Goal: Information Seeking & Learning: Check status

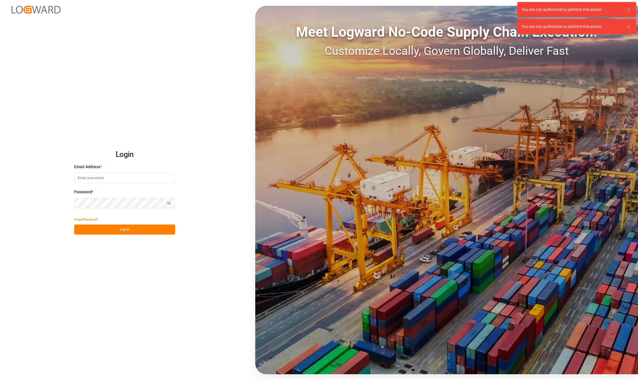
type input "karla.chavez@leschaco.com"
click at [125, 224] on button "Log In" at bounding box center [124, 229] width 101 height 10
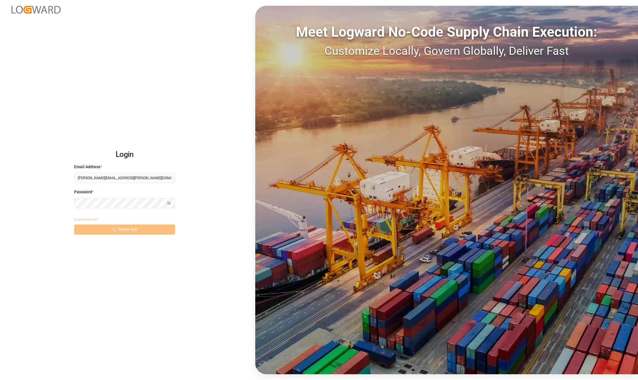
click at [138, 229] on div "Forgot Password? Please wait" at bounding box center [124, 224] width 101 height 20
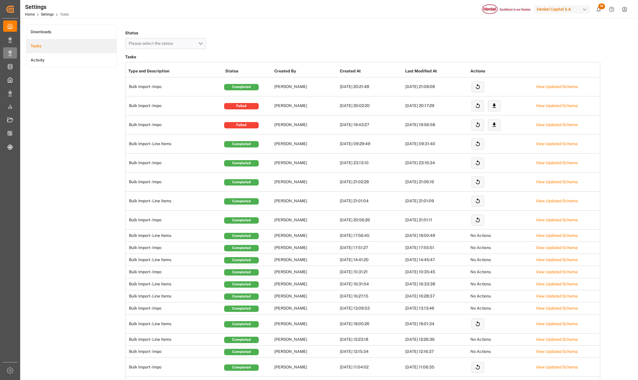
click at [15, 54] on div "Expo Expo" at bounding box center [10, 52] width 14 height 11
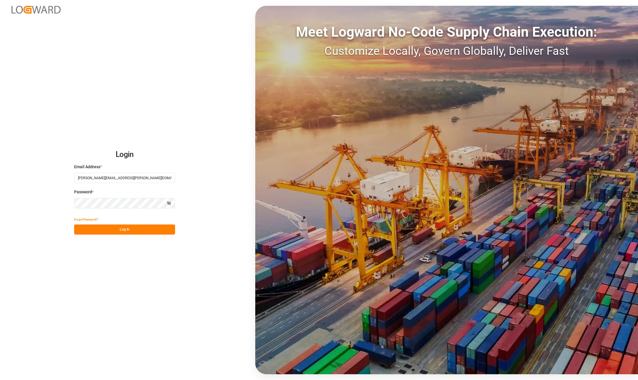
click at [105, 230] on button "Log In" at bounding box center [124, 229] width 101 height 10
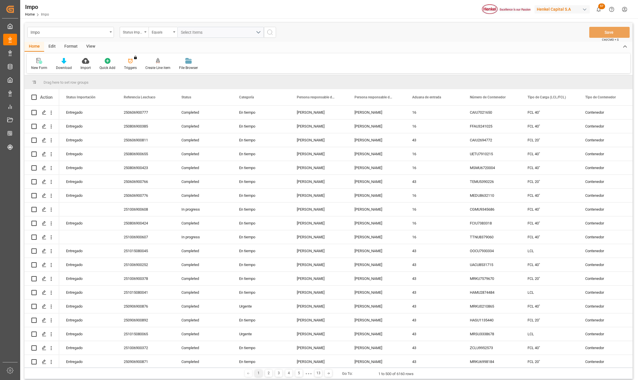
click at [91, 43] on div "View" at bounding box center [91, 47] width 18 height 10
click at [71, 63] on div at bounding box center [65, 61] width 29 height 6
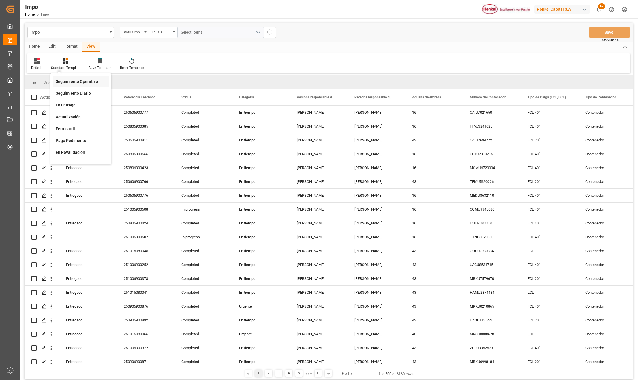
click at [70, 80] on div "Seguimiento Operativo" at bounding box center [81, 81] width 50 height 6
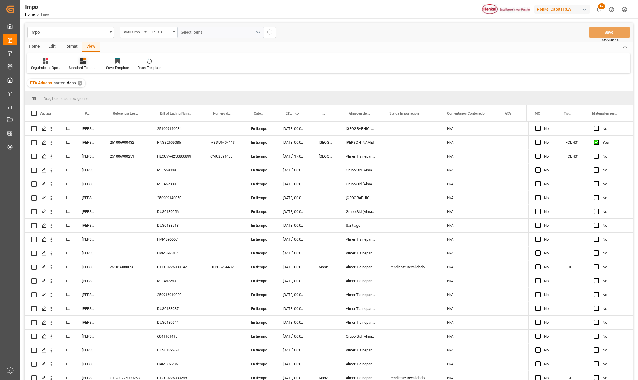
click at [82, 61] on icon at bounding box center [83, 61] width 6 height 6
click at [65, 46] on div "Format" at bounding box center [71, 47] width 22 height 10
click at [35, 61] on div at bounding box center [39, 61] width 17 height 6
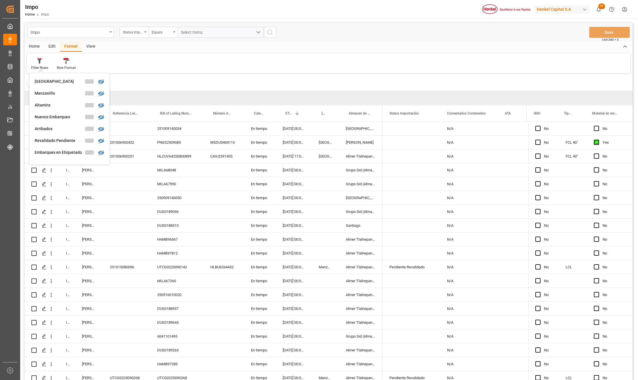
click at [125, 64] on div "Filter Rows Veracruz Manzanillo Altamira Nuevos Embarques Arribados Revalidado …" at bounding box center [328, 63] width 603 height 20
click at [90, 45] on div "View" at bounding box center [91, 47] width 18 height 10
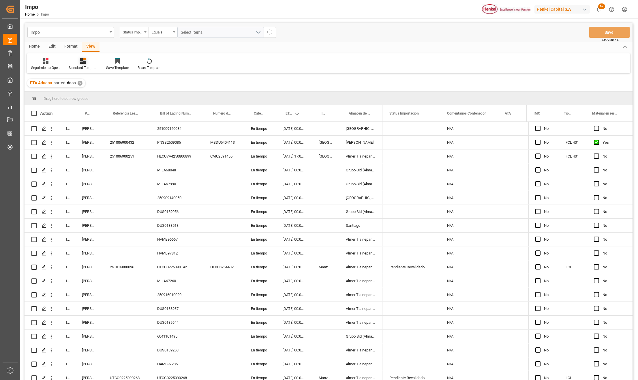
click at [93, 61] on div at bounding box center [83, 61] width 29 height 6
click at [92, 82] on div "Seguimiento Operativo" at bounding box center [98, 81] width 50 height 6
click at [70, 44] on div "Format" at bounding box center [71, 47] width 22 height 10
click at [44, 60] on div at bounding box center [39, 61] width 17 height 6
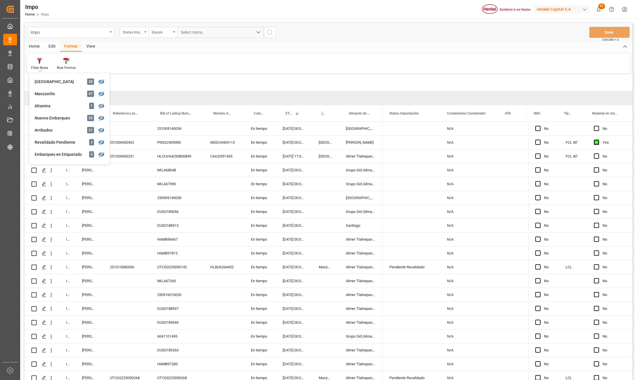
click at [65, 62] on icon at bounding box center [67, 61] width 4 height 5
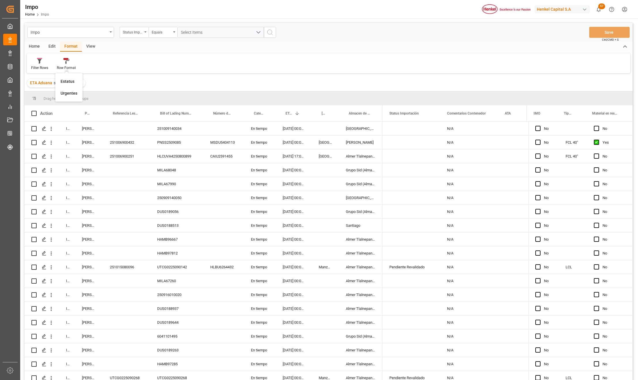
click at [64, 79] on div "Estatus" at bounding box center [68, 81] width 14 height 6
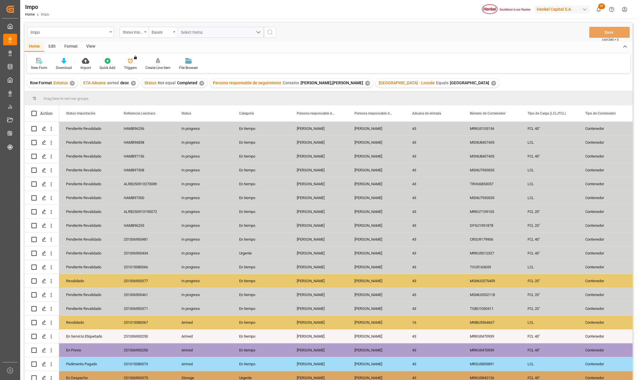
click at [91, 48] on div "View" at bounding box center [91, 47] width 18 height 10
click at [67, 62] on icon at bounding box center [66, 61] width 6 height 6
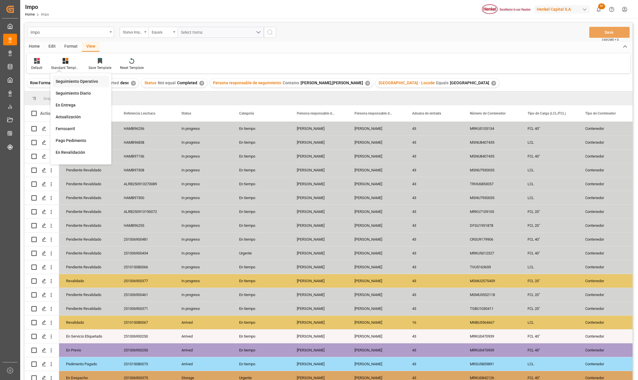
click at [71, 80] on div "Seguimiento Operativo" at bounding box center [81, 81] width 50 height 6
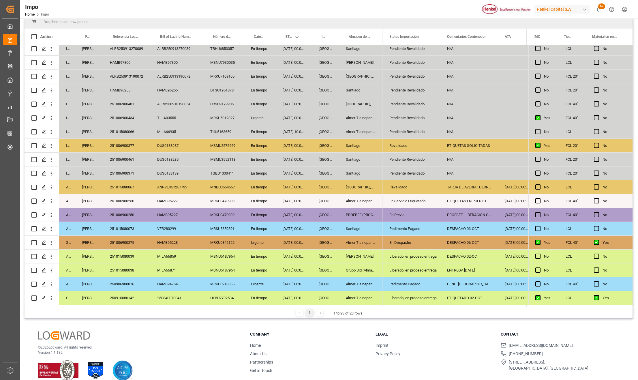
scroll to position [85, 0]
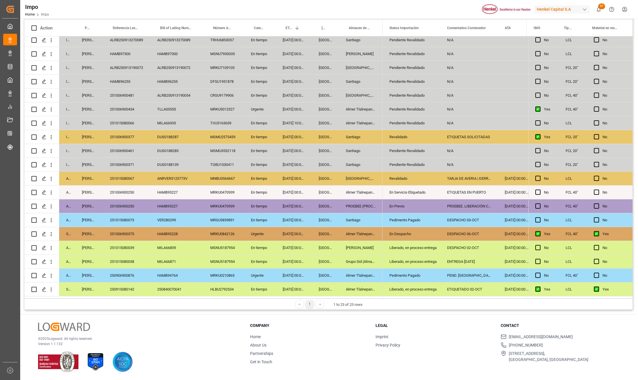
click at [208, 197] on div "MRKU0470939" at bounding box center [223, 192] width 41 height 14
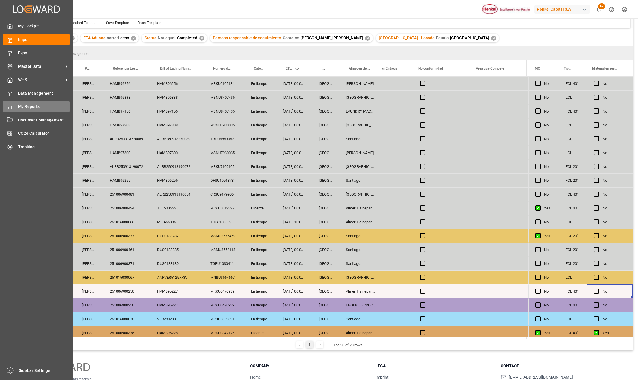
scroll to position [0, 0]
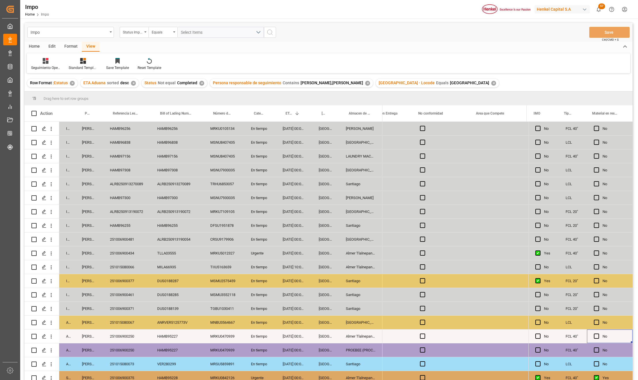
click at [232, 195] on div "MSNU7930035" at bounding box center [223, 198] width 41 height 14
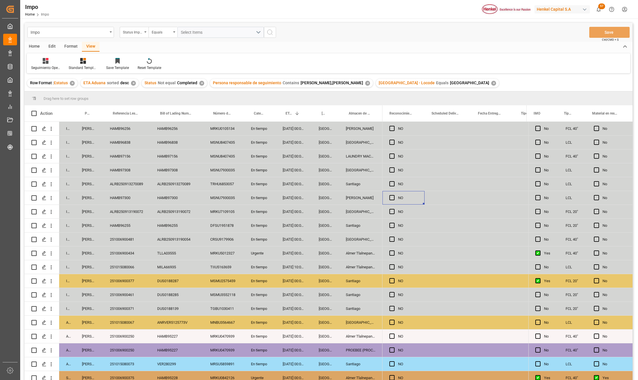
click at [235, 217] on div "MRKU7109105" at bounding box center [223, 212] width 41 height 14
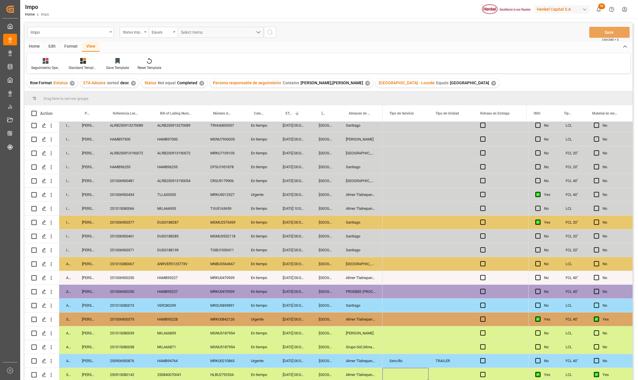
click at [295, 203] on div "04-10-2025 10:00:00" at bounding box center [294, 208] width 36 height 14
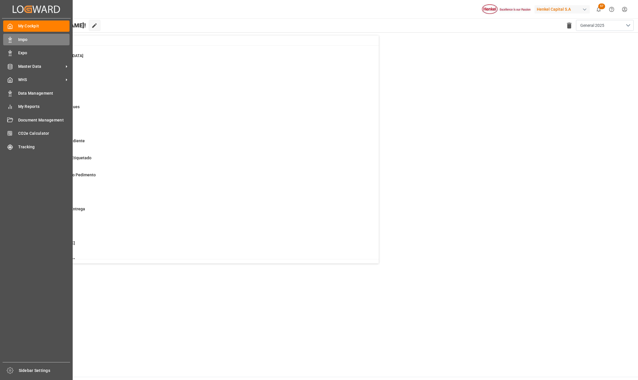
click at [26, 41] on span "Impo" at bounding box center [44, 40] width 52 height 6
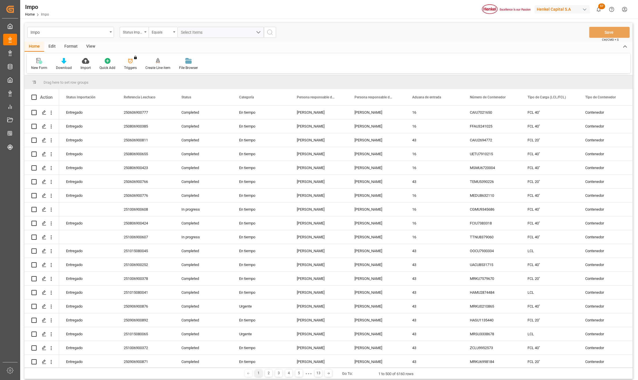
click at [91, 43] on div "View" at bounding box center [91, 47] width 18 height 10
click at [66, 65] on div "Standard Templates" at bounding box center [65, 67] width 29 height 5
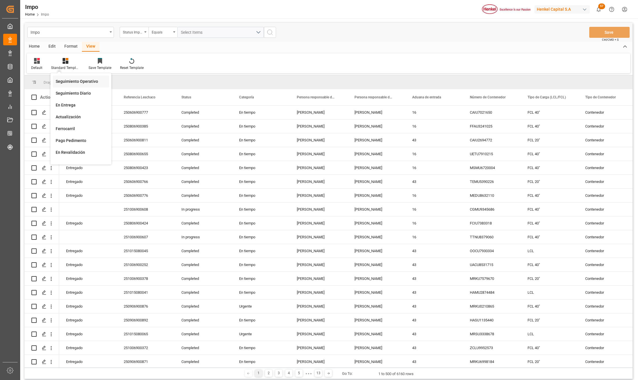
click at [67, 81] on div "Seguimiento Operativo" at bounding box center [81, 81] width 50 height 6
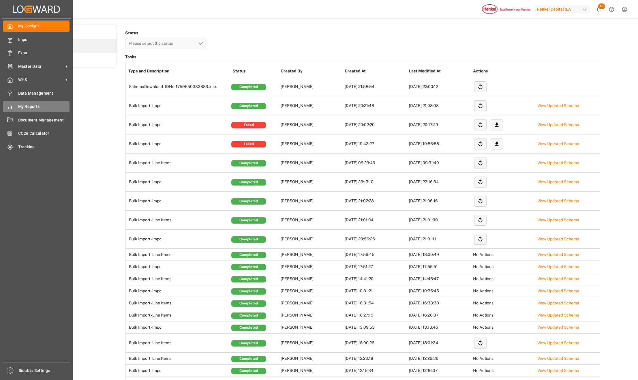
click at [27, 101] on div "My Reports My Reports" at bounding box center [36, 106] width 66 height 11
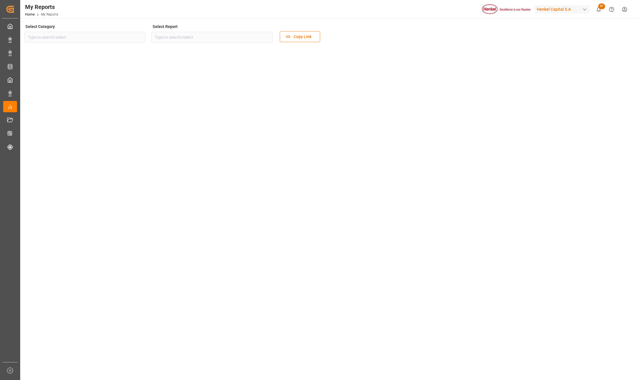
type input "Sourcing"
type input "[PERSON_NAME] Export Dashboard"
click at [262, 37] on button "open menu" at bounding box center [266, 37] width 9 height 9
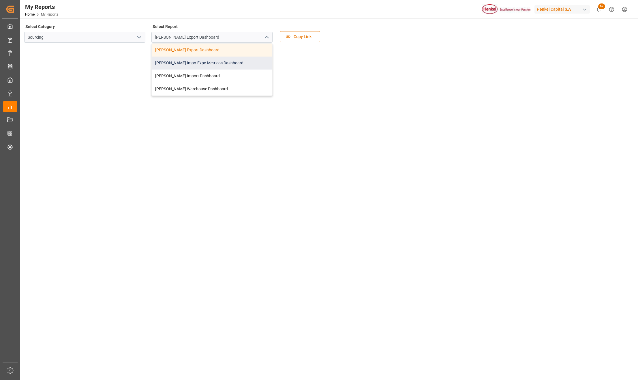
click at [192, 65] on div "[PERSON_NAME] Impo-Expo Metricos Dashboard" at bounding box center [212, 62] width 120 height 13
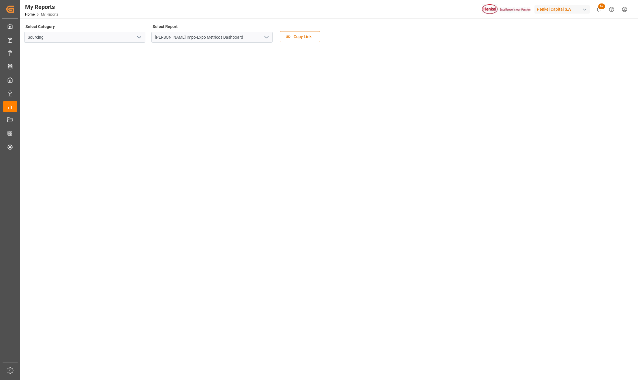
click at [150, 322] on main "Select Category Sourcing Select Report [PERSON_NAME] Impo-Expo Metricos Dashboa…" at bounding box center [328, 201] width 616 height 358
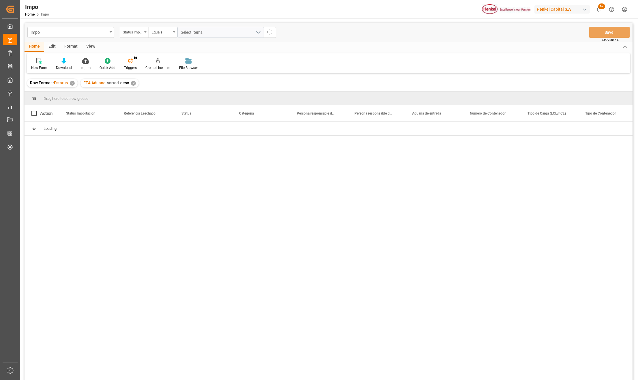
click at [91, 43] on div "View" at bounding box center [91, 47] width 18 height 10
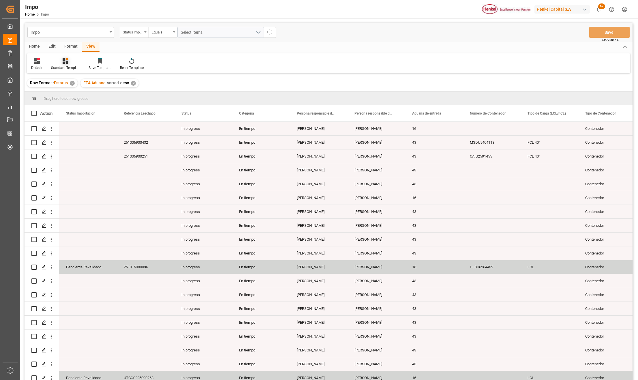
click at [63, 63] on icon at bounding box center [66, 61] width 6 height 6
click at [69, 78] on div "Seguimiento Operativo" at bounding box center [81, 81] width 50 height 6
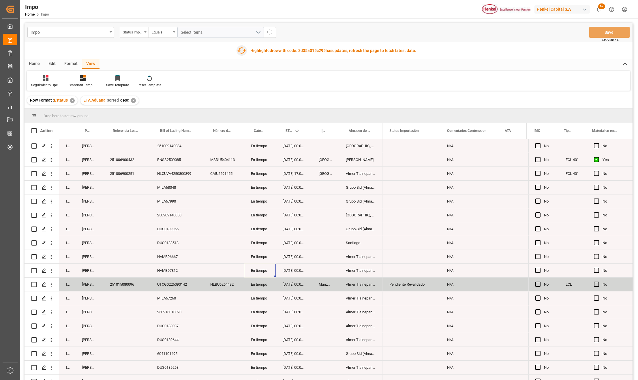
click at [240, 49] on icon "button" at bounding box center [241, 50] width 9 height 9
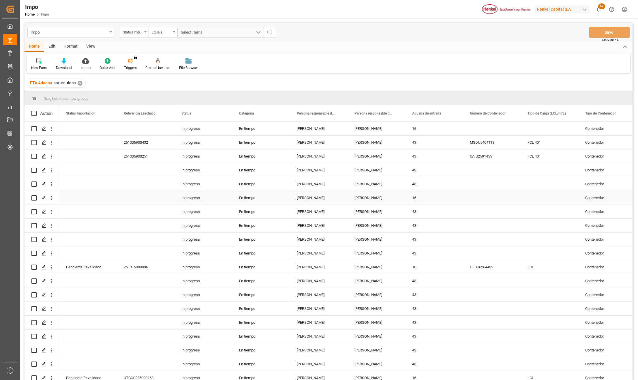
click at [309, 208] on div "[PERSON_NAME]" at bounding box center [319, 212] width 58 height 14
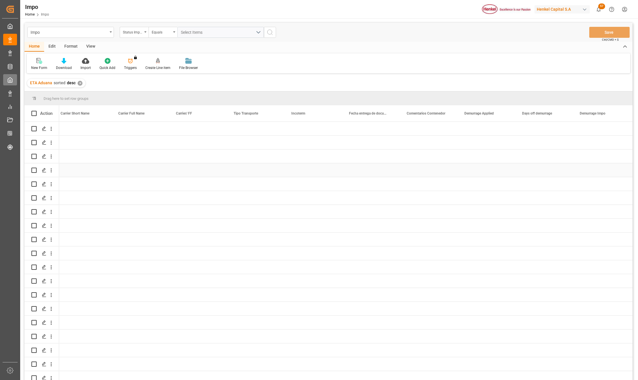
scroll to position [0, 697]
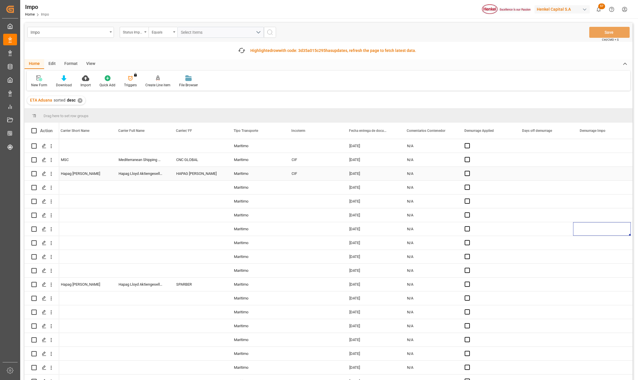
click at [401, 170] on div "N/A" at bounding box center [429, 174] width 58 height 14
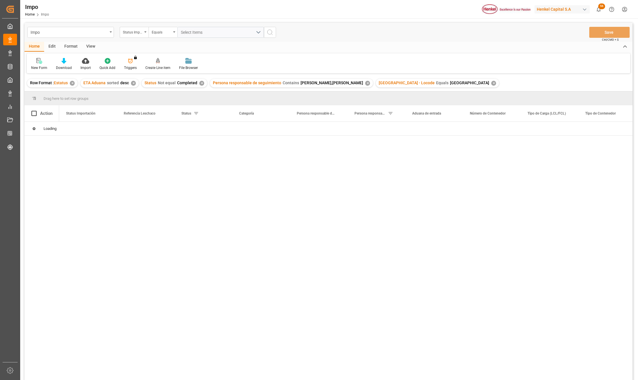
click at [491, 82] on div "✕" at bounding box center [493, 83] width 5 height 5
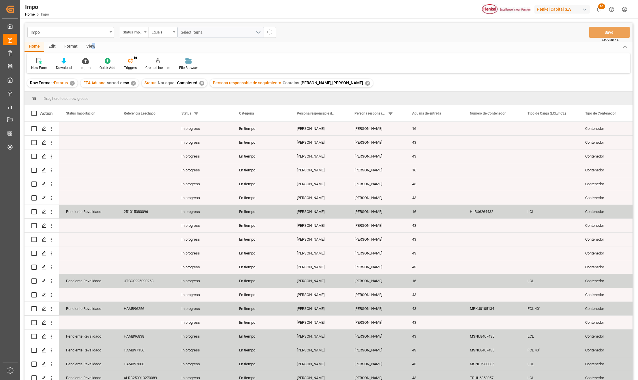
click at [93, 44] on div "View" at bounding box center [91, 47] width 18 height 10
drag, startPoint x: 93, startPoint y: 44, endPoint x: 61, endPoint y: 62, distance: 36.0
click at [61, 62] on div at bounding box center [65, 61] width 29 height 6
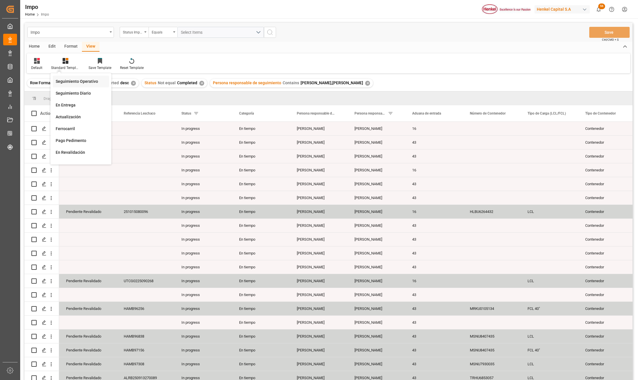
click at [69, 81] on div "Seguimiento Operativo" at bounding box center [81, 81] width 50 height 6
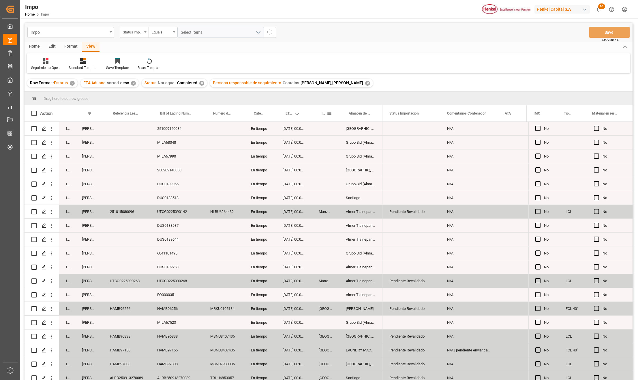
click at [330, 113] on span at bounding box center [329, 113] width 5 height 5
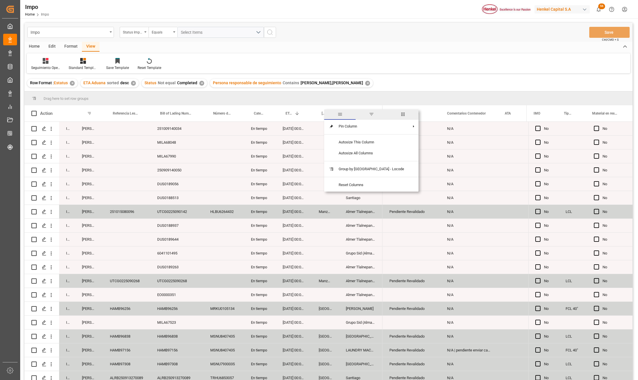
click at [369, 113] on span "filter" at bounding box center [371, 114] width 5 height 5
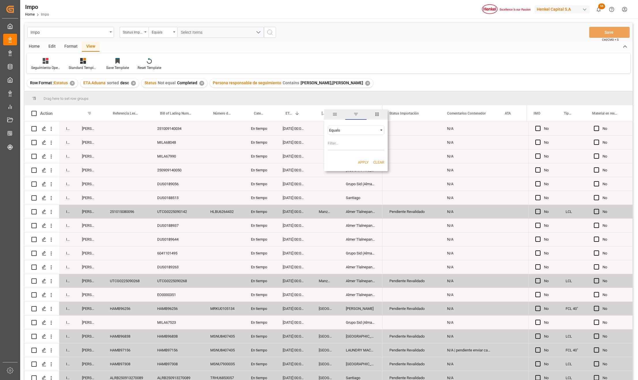
click at [343, 139] on input "Filter Value" at bounding box center [355, 145] width 56 height 12
type input "Manzanillo"
click at [384, 145] on div "Equals Manzanillo AND OR Equals" at bounding box center [355, 138] width 63 height 34
click at [360, 164] on button "Apply" at bounding box center [363, 162] width 11 height 6
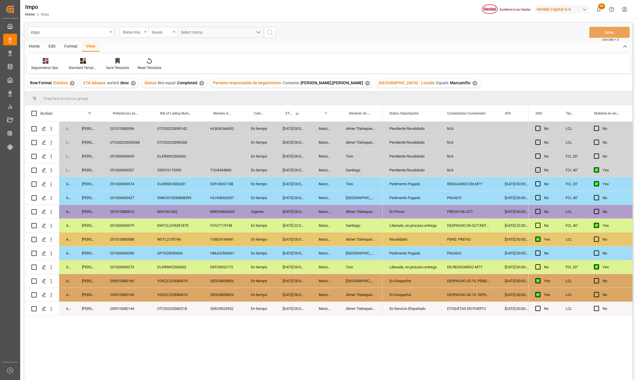
click at [314, 268] on div "Manzanillo" at bounding box center [325, 267] width 27 height 14
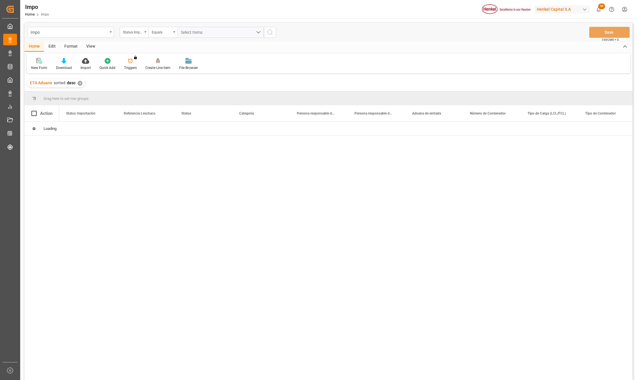
click at [86, 46] on div "View" at bounding box center [91, 47] width 18 height 10
click at [71, 46] on div "Format" at bounding box center [71, 47] width 22 height 10
click at [41, 64] on div "Filter Rows" at bounding box center [40, 64] width 26 height 13
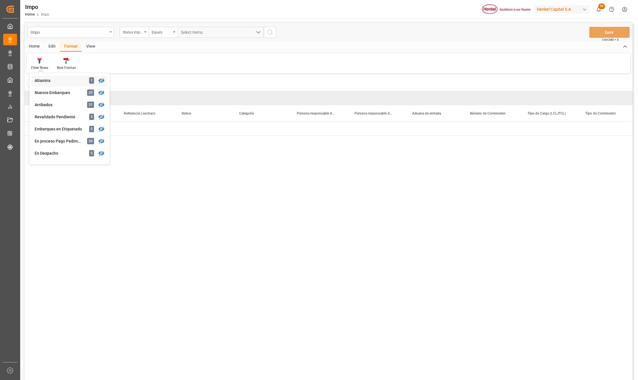
scroll to position [38, 0]
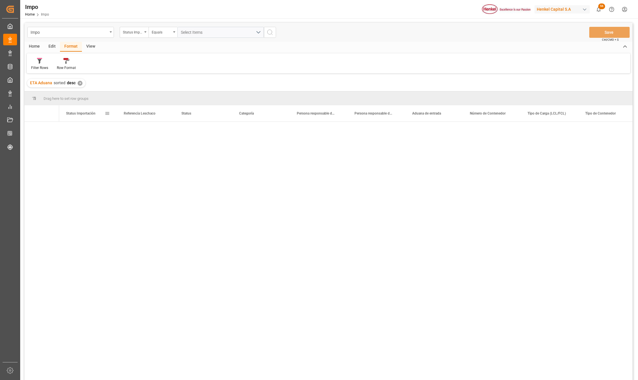
click at [109, 120] on div "Drag here to set row groups Drag here to set column labels Status Importación R…" at bounding box center [328, 237] width 608 height 292
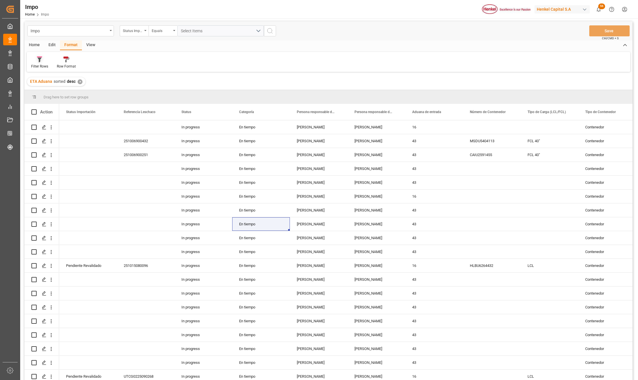
scroll to position [0, 0]
click at [42, 63] on icon at bounding box center [39, 61] width 5 height 6
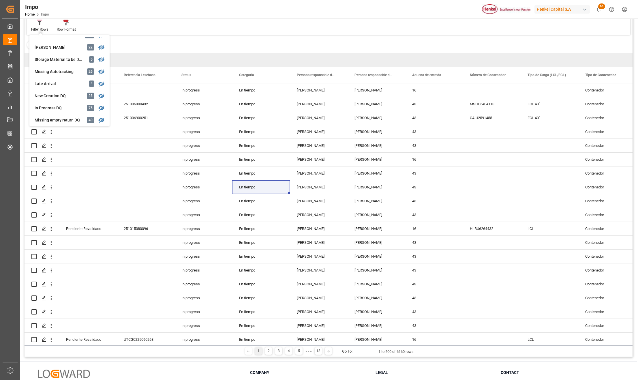
scroll to position [103, 0]
click at [52, 71] on div "[PERSON_NAME]" at bounding box center [60, 74] width 50 height 6
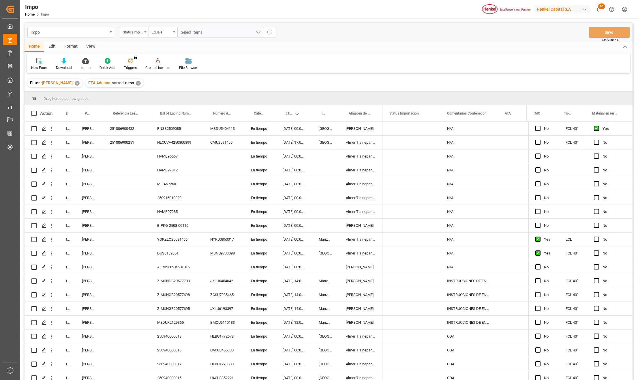
click at [76, 112] on div at bounding box center [75, 113] width 2 height 16
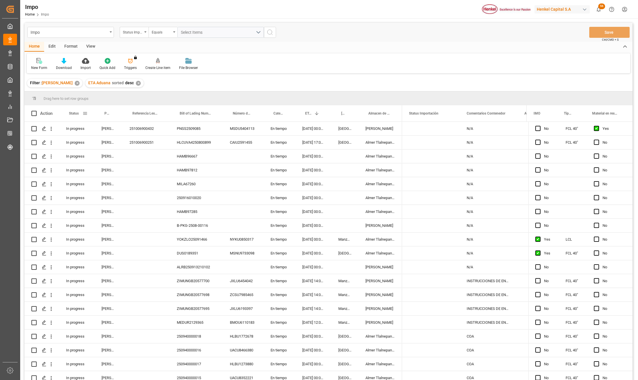
click at [84, 113] on span at bounding box center [84, 113] width 5 height 5
click at [112, 115] on span "filter" at bounding box center [111, 114] width 5 height 5
click at [97, 143] on input "Filter Value" at bounding box center [111, 145] width 56 height 12
type input "Completed"
click at [118, 162] on button "Apply" at bounding box center [119, 162] width 11 height 6
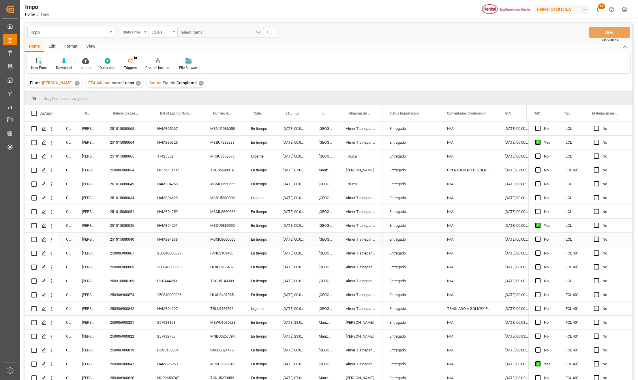
click at [309, 246] on div "17-09-2025 00:00:00" at bounding box center [294, 253] width 36 height 14
click at [280, 149] on div "25-09-2025 00:00:00" at bounding box center [294, 142] width 36 height 14
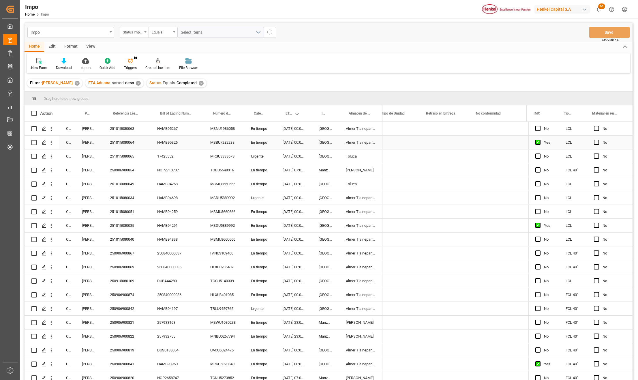
click at [196, 199] on div "HAMB94698" at bounding box center [176, 198] width 53 height 14
click at [316, 193] on div "Completed Martha Gonzalez 251015080034 HAMB94698 MSDU5889992 Urgente 18-09-2025…" at bounding box center [203, 198] width 358 height 14
click at [333, 182] on div "[GEOGRAPHIC_DATA]" at bounding box center [325, 184] width 27 height 14
click at [341, 173] on div "[PERSON_NAME]" at bounding box center [361, 170] width 44 height 14
click at [260, 138] on div "En tiempo" at bounding box center [260, 142] width 32 height 14
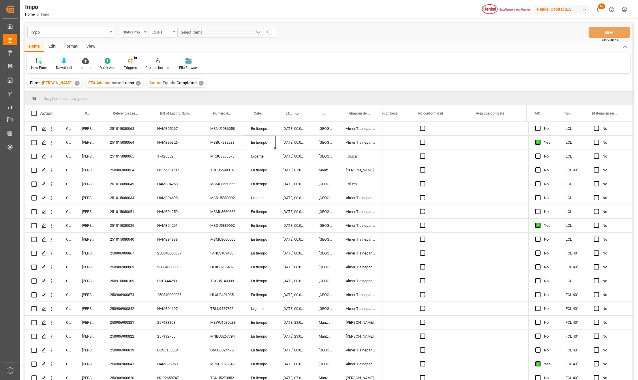
scroll to position [154, 0]
click at [293, 192] on div "[DATE] 00:00:00" at bounding box center [294, 196] width 36 height 14
click at [377, 141] on div "Almer Tlalnepantla" at bounding box center [361, 141] width 44 height 14
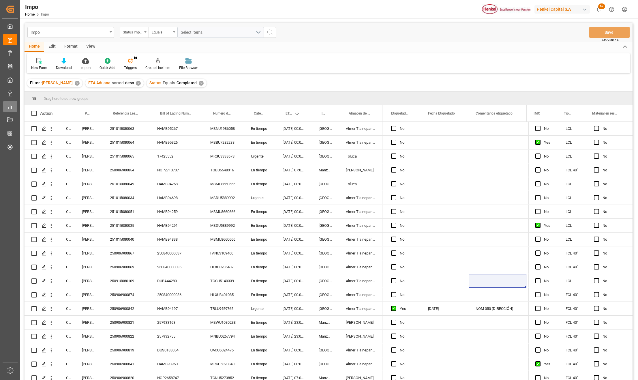
scroll to position [0, 151]
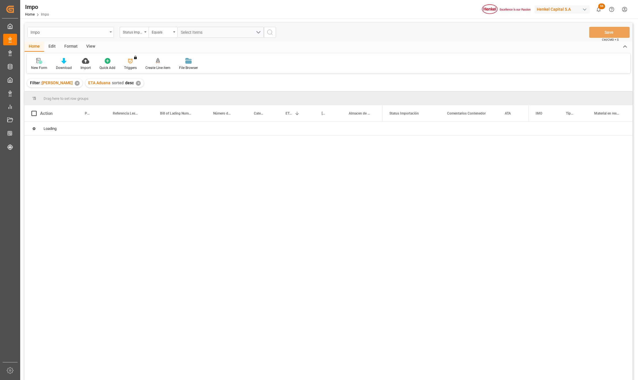
click at [112, 31] on div "Impo" at bounding box center [70, 32] width 86 height 11
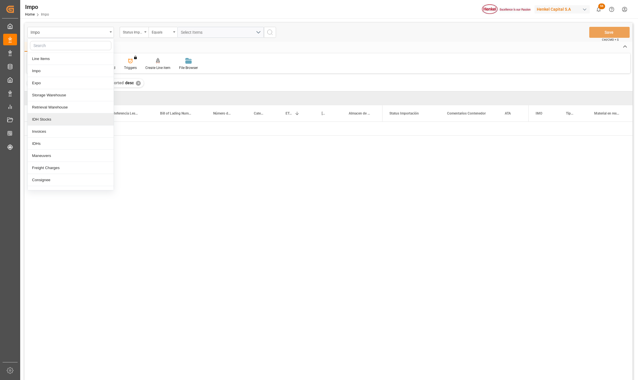
click at [46, 147] on div "IDHs" at bounding box center [71, 143] width 86 height 12
click at [40, 143] on div "Loading" at bounding box center [328, 252] width 608 height 260
click at [45, 144] on div "Loading" at bounding box center [328, 252] width 608 height 260
click at [322, 264] on div "Loading" at bounding box center [328, 252] width 608 height 260
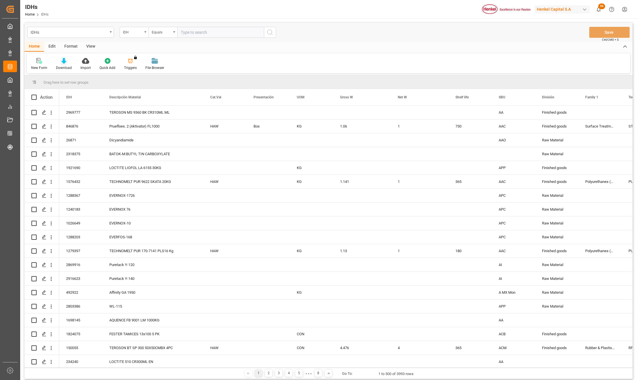
click at [62, 63] on icon at bounding box center [63, 61] width 5 height 6
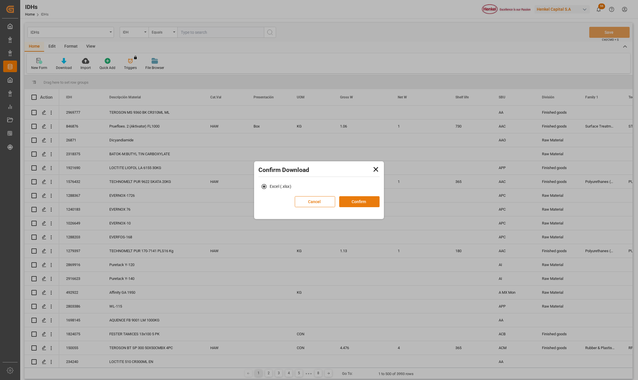
click at [361, 197] on button "Confirm" at bounding box center [359, 201] width 40 height 11
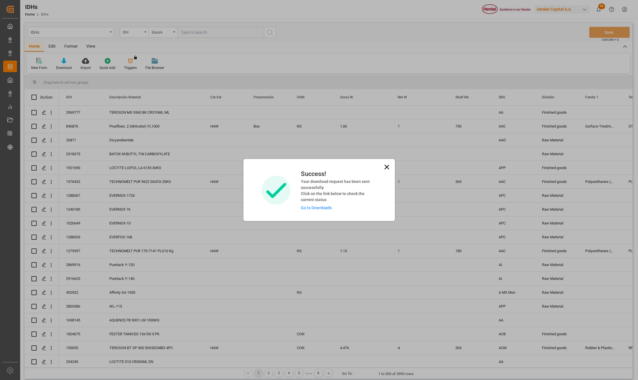
click at [385, 165] on icon at bounding box center [386, 167] width 5 height 5
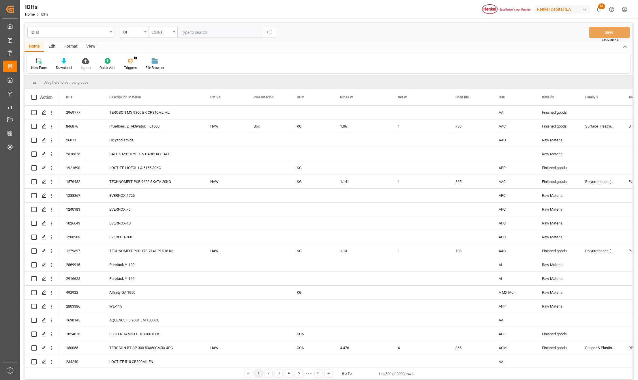
click at [13, 221] on div "My Cockpit My Cockpit Impo Impo Expo Expo Master Data Master Data WHS WHS Data …" at bounding box center [10, 189] width 16 height 343
click at [107, 10] on div "IDHs Home IDHs Henkel Capital S.A 56 Notifications Only show unread All Mark al…" at bounding box center [326, 9] width 621 height 18
click at [115, 99] on div "Descripción Material" at bounding box center [150, 97] width 82 height 16
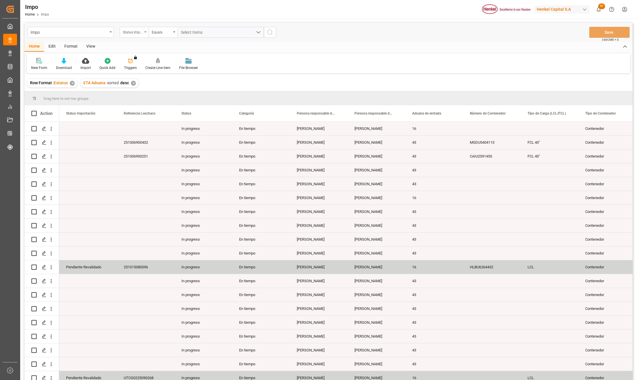
click at [144, 33] on div "Status Importación" at bounding box center [134, 32] width 29 height 11
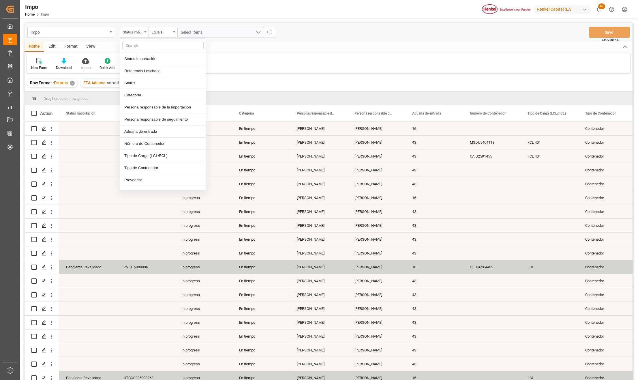
click at [145, 48] on input "text" at bounding box center [162, 45] width 81 height 9
type input "IDH"
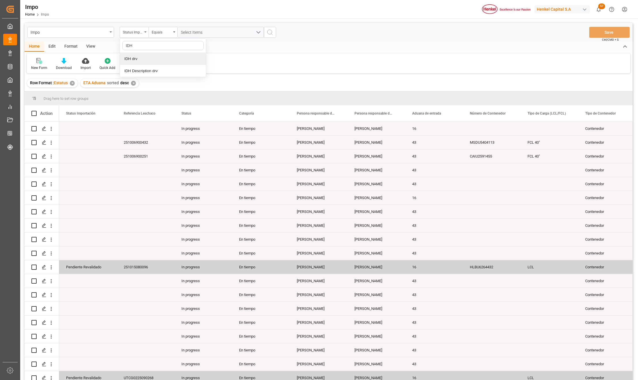
click at [140, 54] on div "IDH drv" at bounding box center [163, 59] width 86 height 12
click at [189, 35] on input "text" at bounding box center [220, 32] width 86 height 11
type input "28071"
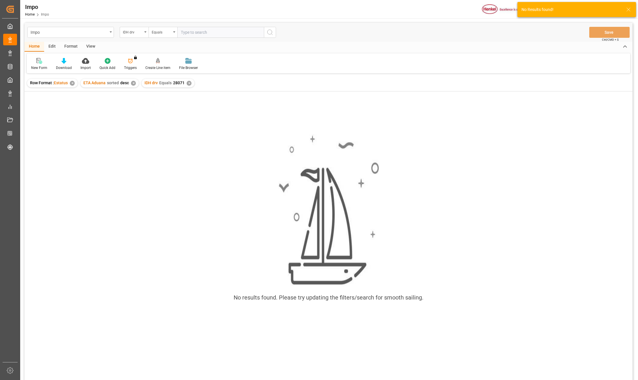
click at [74, 83] on div "✕" at bounding box center [72, 83] width 5 height 5
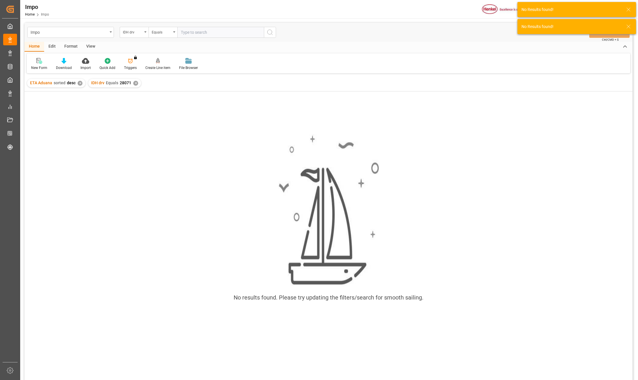
click at [79, 83] on div "✕" at bounding box center [80, 83] width 5 height 5
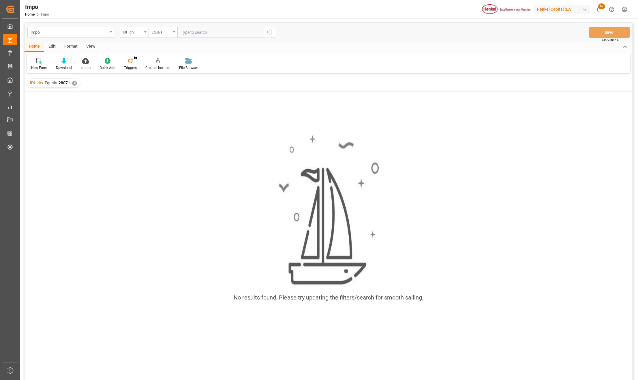
click at [180, 29] on input "text" at bounding box center [220, 32] width 86 height 11
paste input "28374"
type input "28374"
click at [73, 82] on div "✕" at bounding box center [74, 83] width 5 height 5
click at [191, 36] on input "text" at bounding box center [220, 32] width 86 height 11
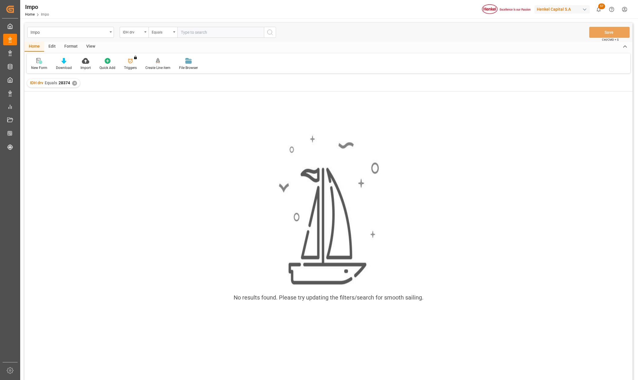
paste input "2597826"
type input "2597826"
click at [74, 81] on div "✕" at bounding box center [74, 83] width 5 height 5
click at [196, 34] on input "text" at bounding box center [220, 32] width 86 height 11
paste input "1824075"
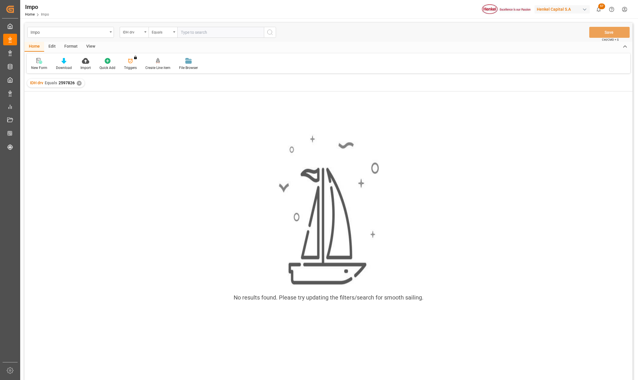
type input "1824075"
click at [78, 82] on div "✕" at bounding box center [79, 83] width 5 height 5
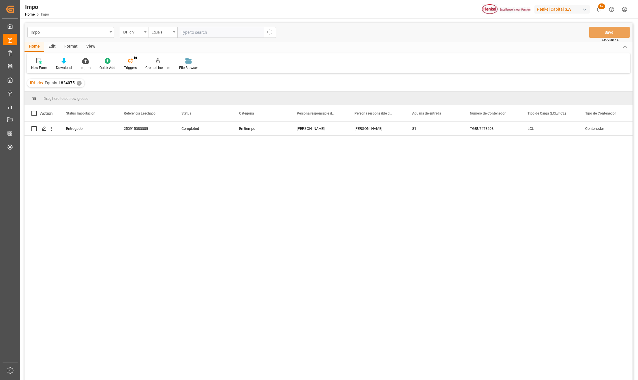
click at [91, 44] on div "View" at bounding box center [91, 47] width 18 height 10
click at [68, 61] on div at bounding box center [65, 61] width 29 height 6
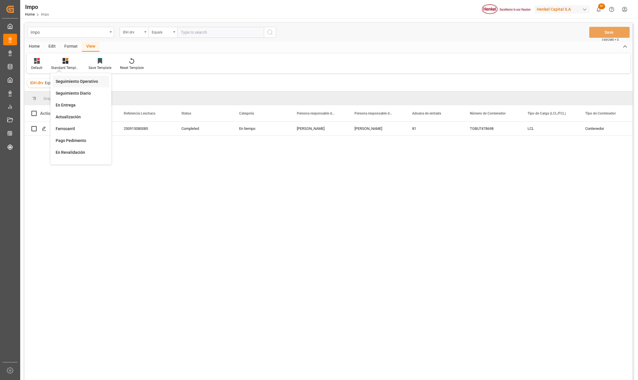
click at [77, 78] on div "Seguimiento Operativo" at bounding box center [81, 82] width 56 height 12
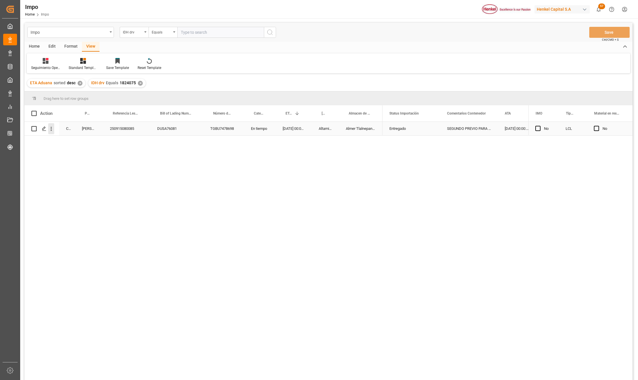
click at [52, 129] on icon "open menu" at bounding box center [51, 129] width 6 height 6
click at [60, 141] on span "Press SPACE to select this row." at bounding box center [58, 141] width 10 height 6
click at [193, 33] on input "text" at bounding box center [220, 32] width 86 height 11
paste input "2597826"
type input "2597826"
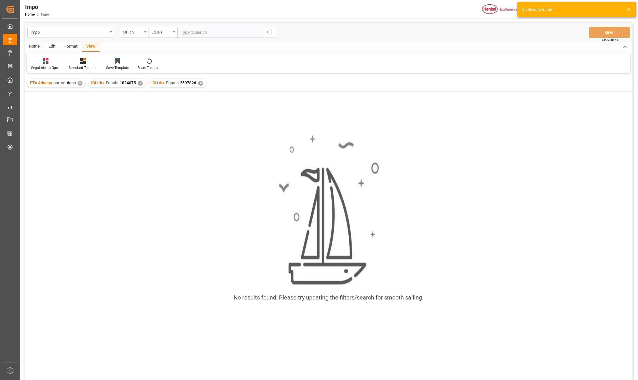
click at [139, 82] on div "✕" at bounding box center [140, 83] width 5 height 5
click at [82, 82] on div "✕" at bounding box center [80, 83] width 5 height 5
click at [207, 36] on input "text" at bounding box center [220, 32] width 86 height 11
paste input "1401789"
type input "1401789"
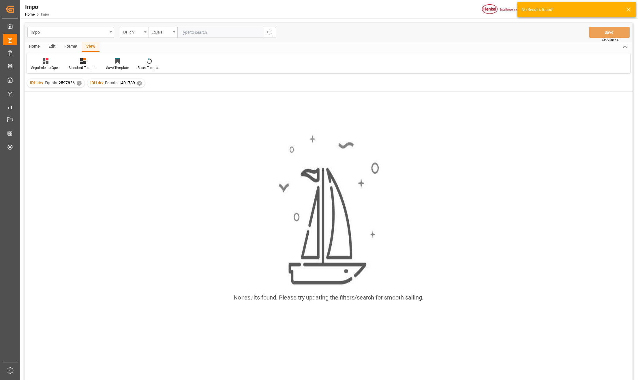
click at [77, 82] on div "✕" at bounding box center [79, 83] width 5 height 5
click at [191, 36] on input "text" at bounding box center [220, 32] width 86 height 11
paste input "2684712"
type input "2684712"
click at [79, 82] on div "✕" at bounding box center [79, 83] width 5 height 5
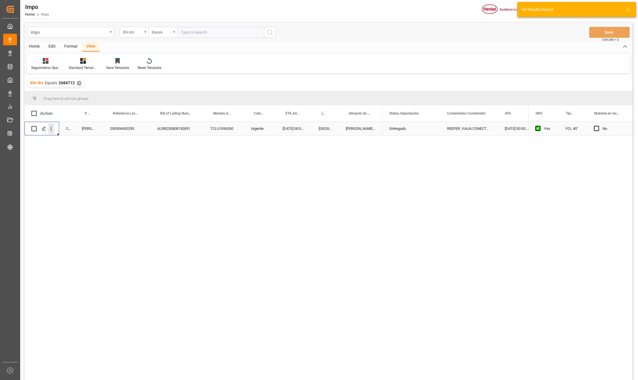
click at [52, 128] on icon "open menu" at bounding box center [51, 129] width 6 height 6
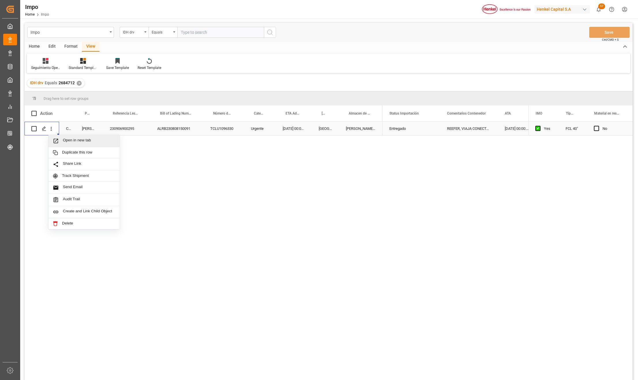
click at [65, 141] on span "Open in new tab" at bounding box center [89, 141] width 52 height 6
click at [202, 36] on input "text" at bounding box center [220, 32] width 86 height 11
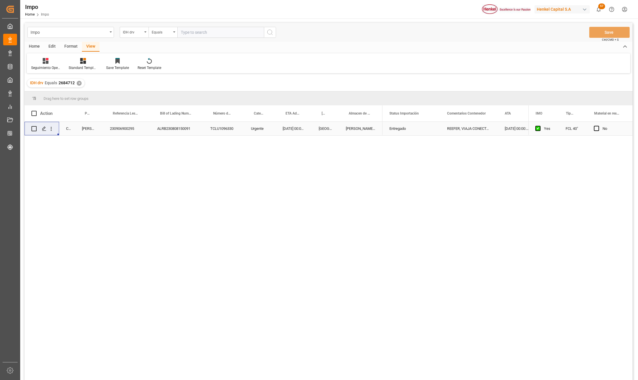
paste input "2436360"
type input "2436360"
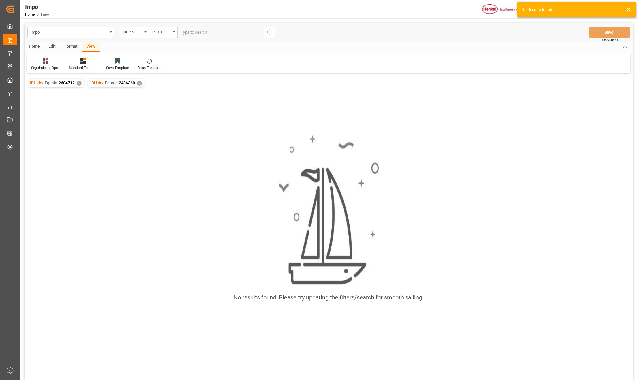
click at [80, 83] on div "✕" at bounding box center [79, 83] width 5 height 5
click at [203, 35] on input "text" at bounding box center [220, 32] width 86 height 11
paste input "877244"
type input "877244"
click at [77, 84] on div "✕" at bounding box center [79, 83] width 5 height 5
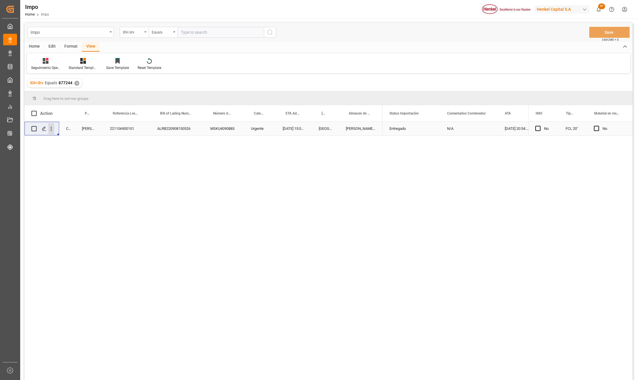
click at [53, 128] on icon "open menu" at bounding box center [51, 129] width 6 height 6
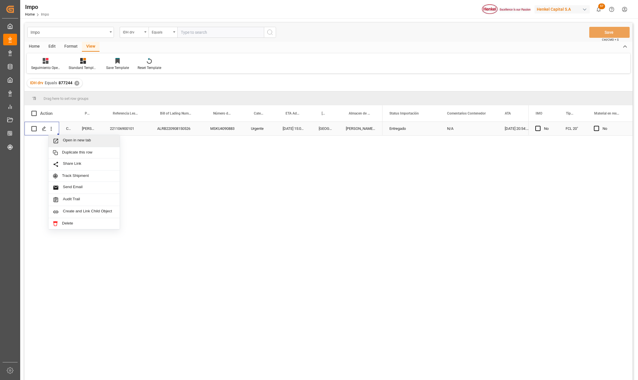
click at [60, 138] on span "Press SPACE to select this row." at bounding box center [58, 141] width 10 height 6
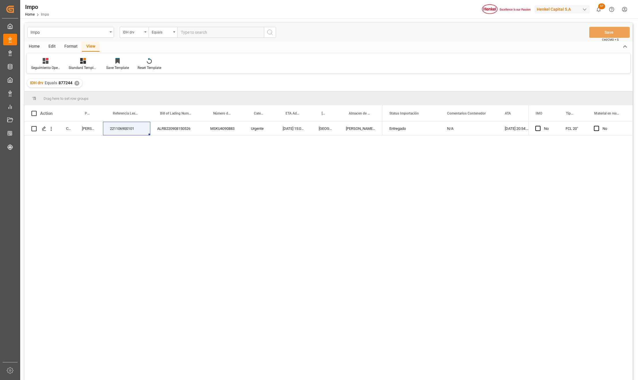
click at [198, 32] on input "text" at bounding box center [220, 32] width 86 height 11
paste input "960308"
type input "960308"
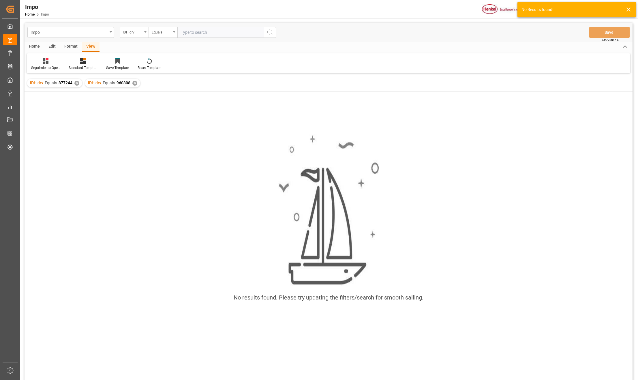
click at [76, 84] on div "✕" at bounding box center [76, 83] width 5 height 5
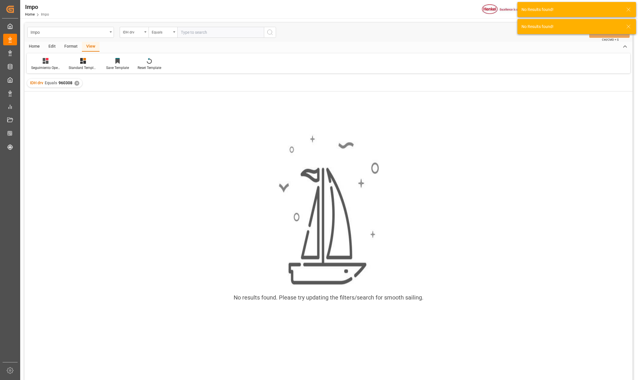
click at [76, 82] on div "✕" at bounding box center [76, 83] width 5 height 5
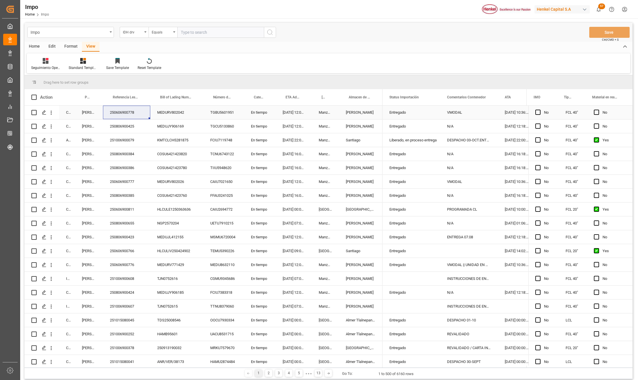
click at [412, 113] on div "Entregado" at bounding box center [411, 112] width 44 height 13
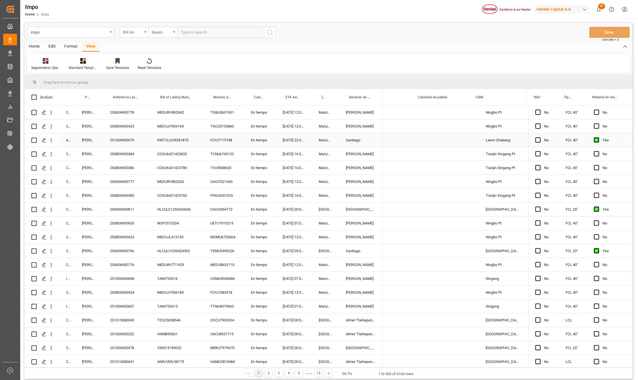
scroll to position [0, 773]
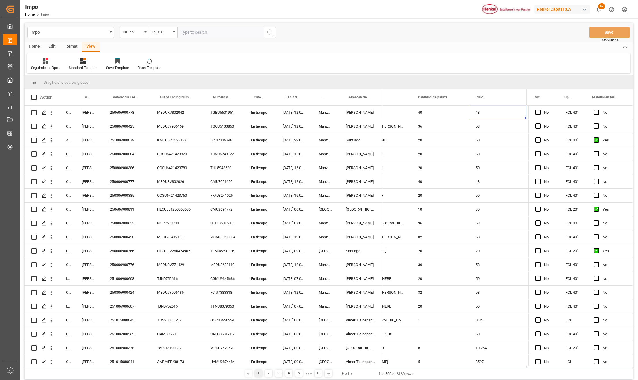
click at [71, 48] on div "Format" at bounding box center [71, 47] width 22 height 10
click at [39, 47] on div "Home" at bounding box center [34, 47] width 20 height 10
click at [65, 65] on div "Download" at bounding box center [64, 67] width 16 height 5
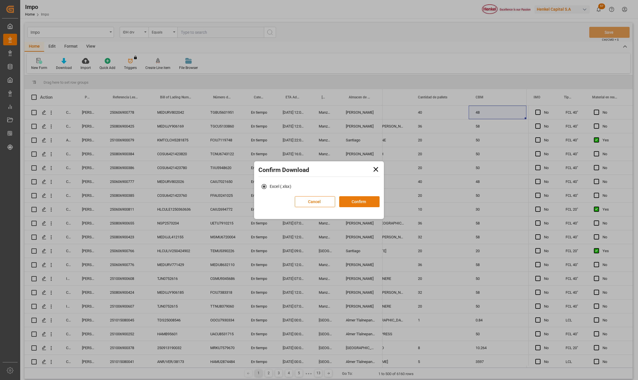
click at [351, 199] on button "Confirm" at bounding box center [359, 201] width 40 height 11
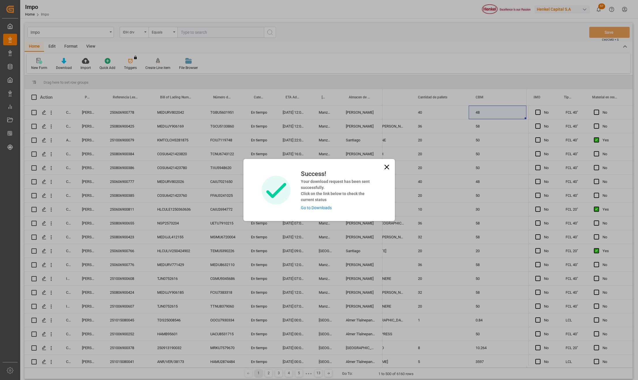
click at [320, 206] on link "Go to Downloads" at bounding box center [316, 207] width 31 height 5
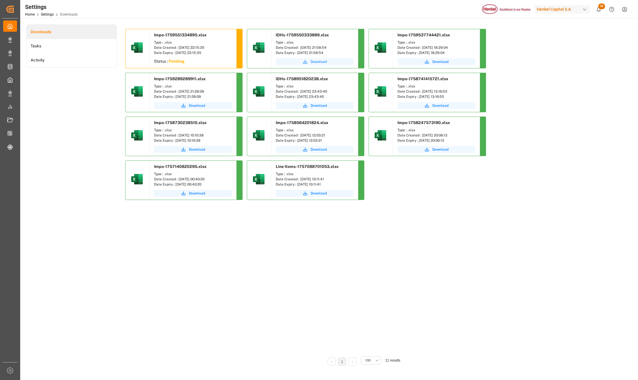
click at [315, 64] on span "Download" at bounding box center [318, 61] width 16 height 5
drag, startPoint x: 244, startPoint y: 300, endPoint x: 280, endPoint y: 274, distance: 45.2
click at [244, 300] on div "Impo-1759551334895.xlsx Type : .xlsx Date Created : 03-10-2025 22:15:35 Date Ex…" at bounding box center [362, 190] width 475 height 322
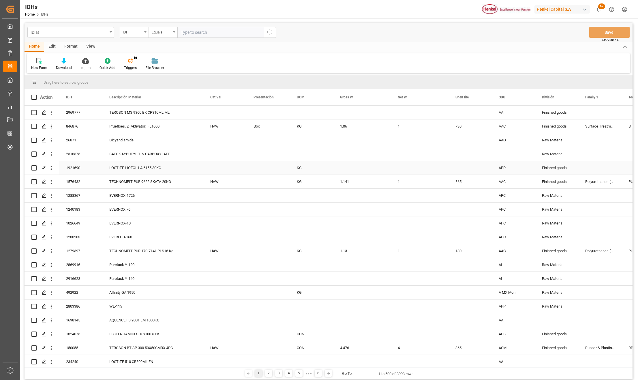
click at [424, 165] on div "Press SPACE to select this row." at bounding box center [420, 168] width 58 height 14
click at [578, 164] on div "Press SPACE to select this row." at bounding box center [599, 168] width 43 height 14
click at [283, 178] on div "Press SPACE to select this row." at bounding box center [267, 182] width 43 height 14
click at [371, 169] on div "Press SPACE to select this row." at bounding box center [362, 168] width 58 height 14
click at [391, 152] on div "Press SPACE to select this row." at bounding box center [420, 154] width 58 height 14
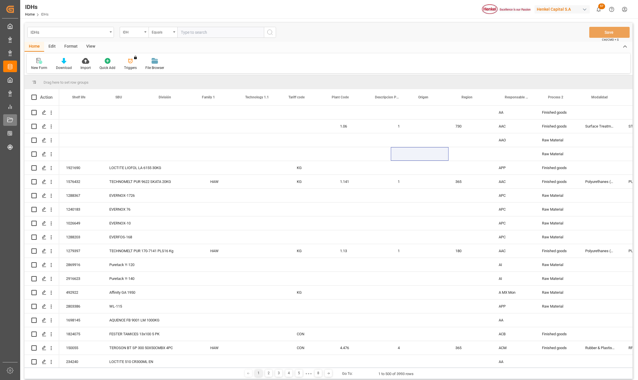
scroll to position [0, 446]
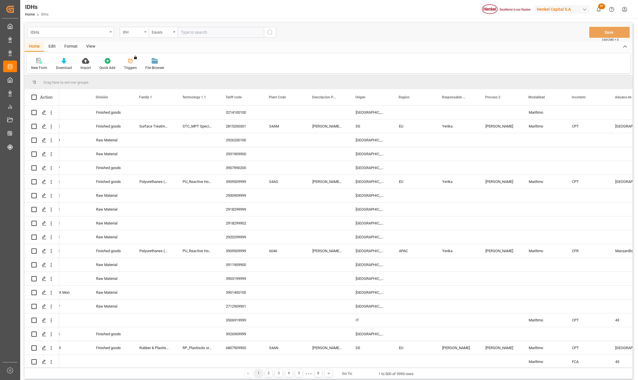
click at [336, 154] on div "Press SPACE to select this row." at bounding box center [326, 154] width 43 height 14
click at [378, 122] on div "DE" at bounding box center [369, 126] width 43 height 14
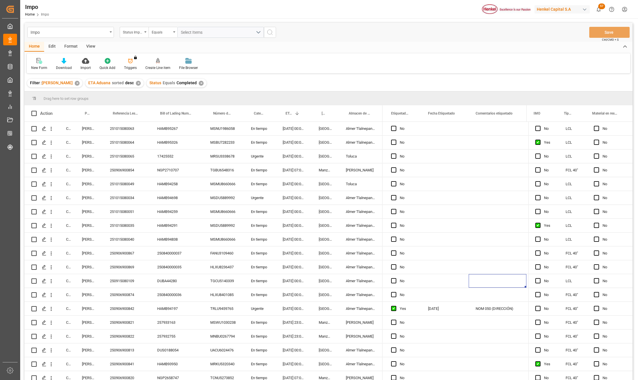
scroll to position [0, 151]
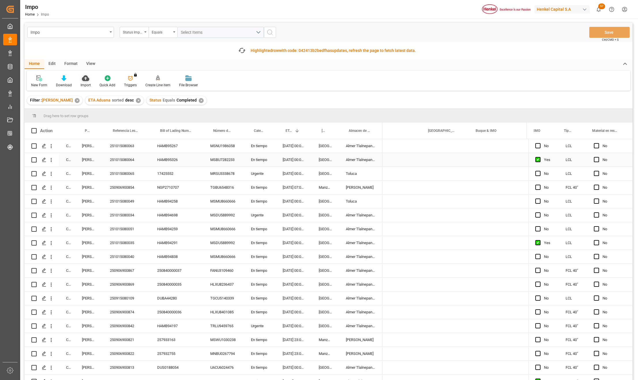
scroll to position [0, 657]
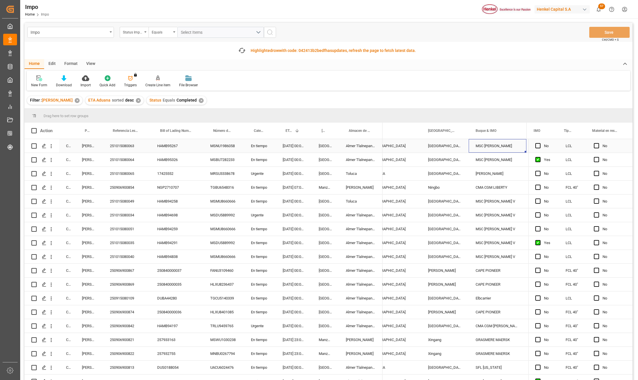
click at [479, 148] on div "MSC [PERSON_NAME]" at bounding box center [497, 146] width 58 height 14
click at [241, 48] on icon "button" at bounding box center [241, 50] width 9 height 6
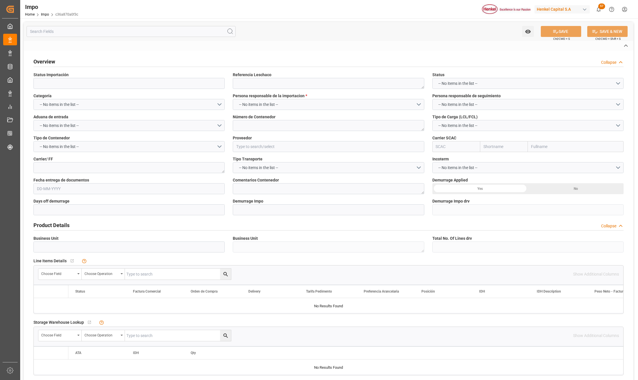
type input "Entregado"
type textarea "250915080085"
type textarea "TGBU7478698"
type input "CHEMOFAST ANCHORING GMBH"
type input "MSCU"
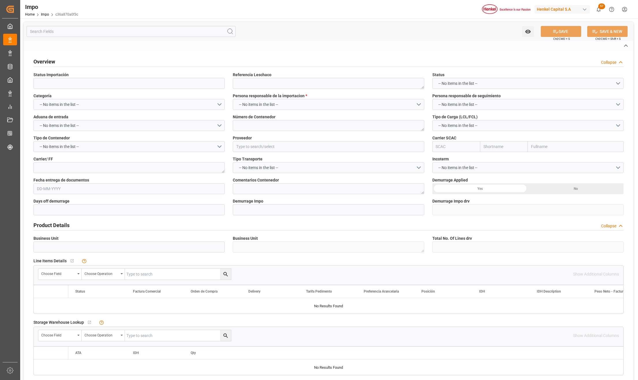
type textarea "DHL"
type textarea "SEGUNDO PREVIO PARA MEDIR TAMAÑO DE ETIQUETA | [PERSON_NAME] EN [PERSON_NAME] P…"
type input "AA"
type textarea "AA"
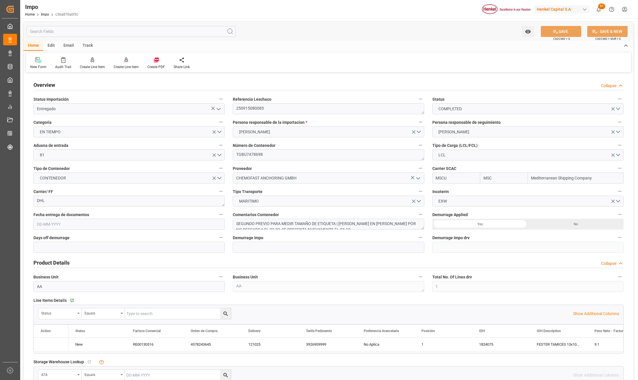
type input "MSC"
type input "Mediterranean Shipping Company"
type input "1"
type input "0.445"
type input "1"
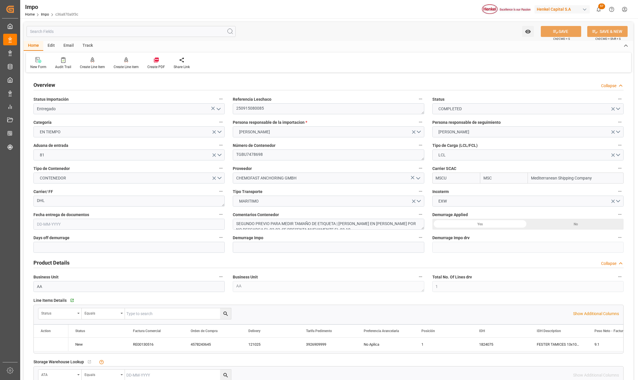
type input "[DATE]"
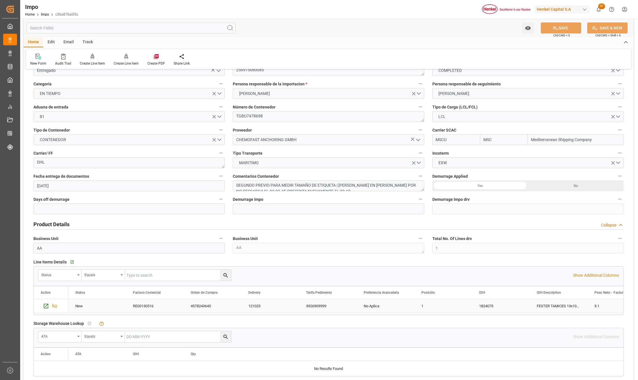
click at [480, 307] on div "1824075" at bounding box center [501, 306] width 58 height 14
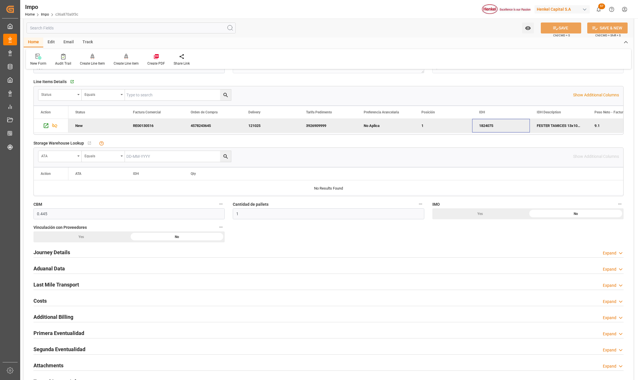
scroll to position [269, 0]
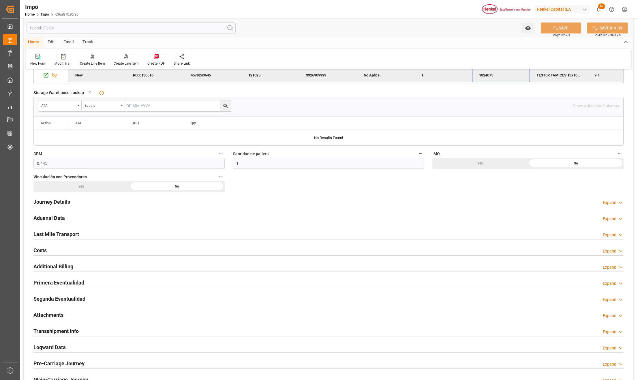
click at [52, 314] on h2 "Attachments" at bounding box center [48, 315] width 30 height 8
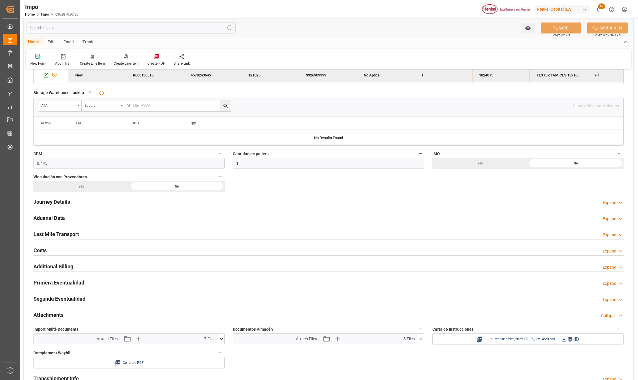
click at [220, 341] on icon at bounding box center [221, 338] width 6 height 6
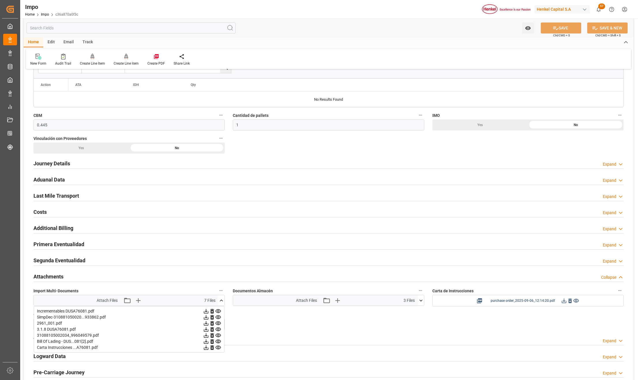
click at [575, 301] on icon at bounding box center [575, 301] width 5 height 4
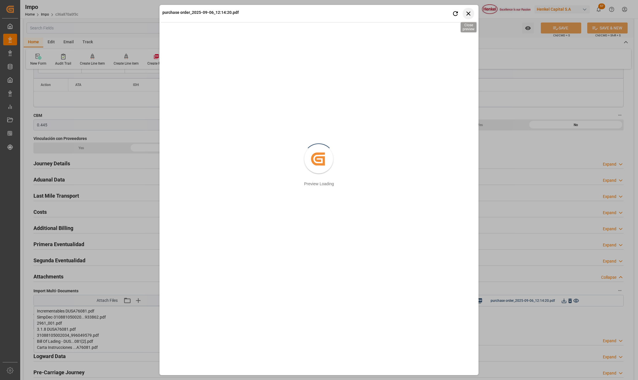
click at [465, 13] on icon "button" at bounding box center [468, 13] width 7 height 7
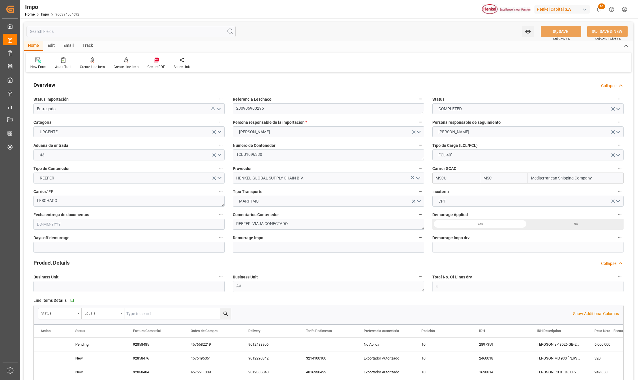
type input "MSC"
type input "Mediterranean Shipping Company"
type input "4"
type input "[DATE]"
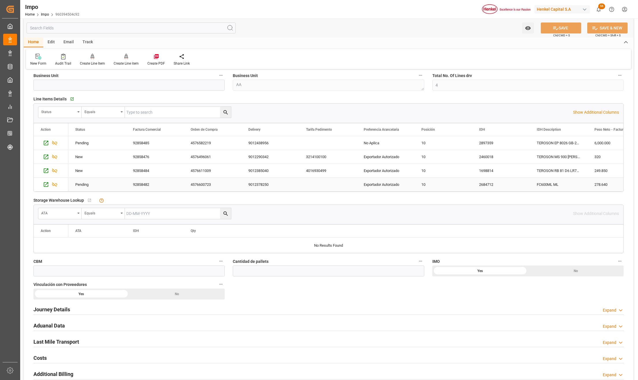
scroll to position [231, 0]
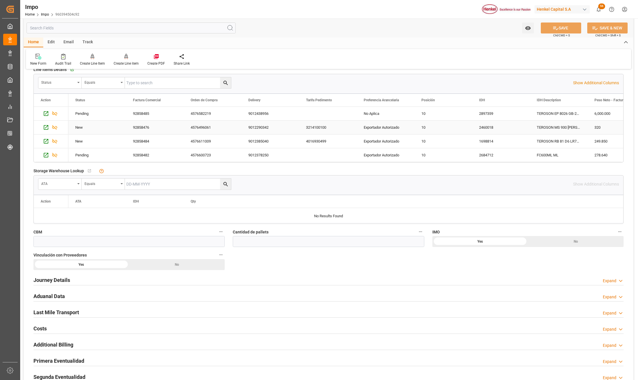
click at [428, 132] on div "10" at bounding box center [443, 127] width 58 height 14
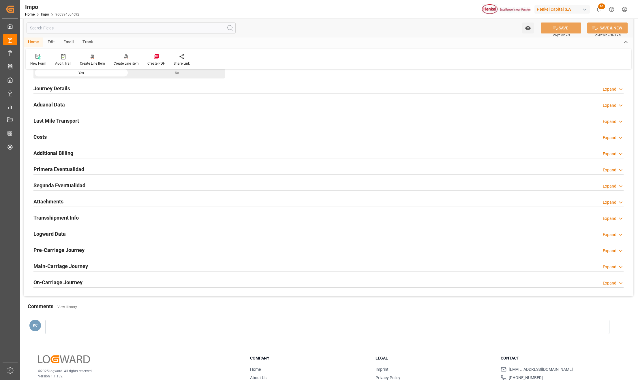
scroll to position [423, 0]
click at [52, 199] on h2 "Attachments" at bounding box center [48, 201] width 30 height 8
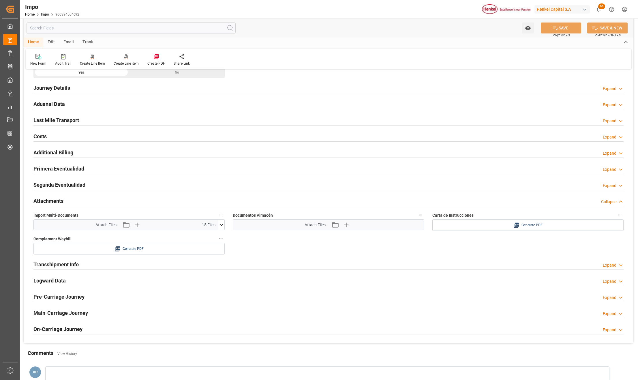
click at [219, 225] on icon at bounding box center [221, 225] width 6 height 6
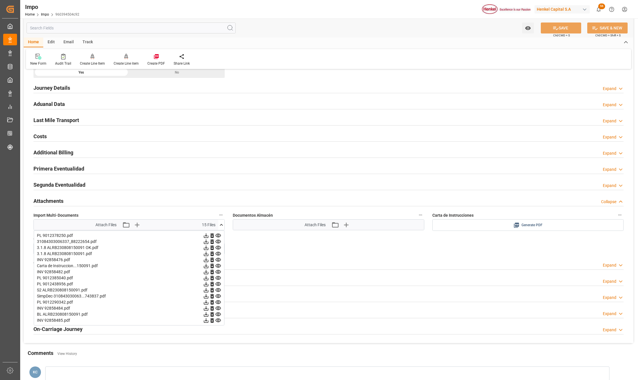
click at [504, 223] on div "Generate PDF" at bounding box center [527, 224] width 182 height 7
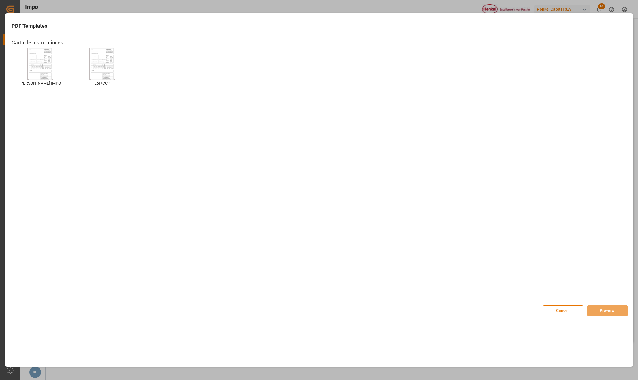
click at [35, 70] on img at bounding box center [40, 64] width 23 height 33
click at [598, 312] on button "Preview" at bounding box center [607, 310] width 40 height 11
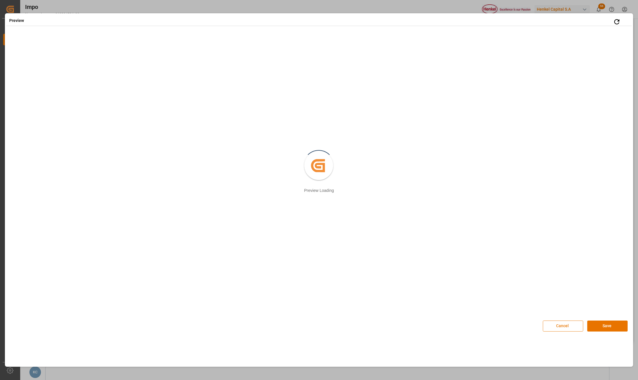
click at [566, 322] on button "Cancel" at bounding box center [562, 325] width 40 height 11
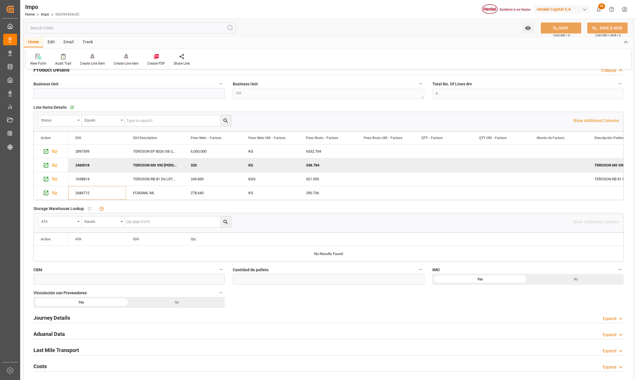
scroll to position [115, 0]
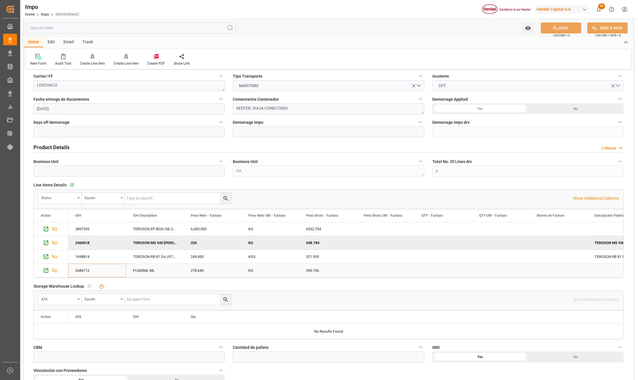
click at [308, 272] on div "290.736" at bounding box center [328, 270] width 58 height 14
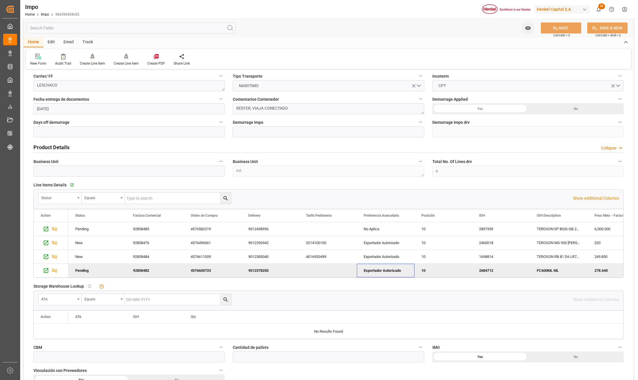
scroll to position [0, 0]
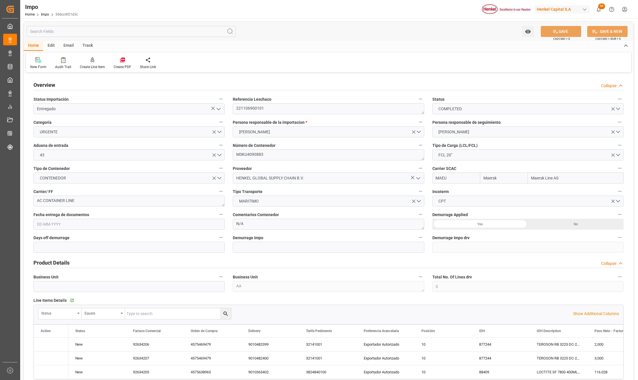
type input "Maersk"
type input "Maersk Line AS"
type input "3"
type input "[DATE]"
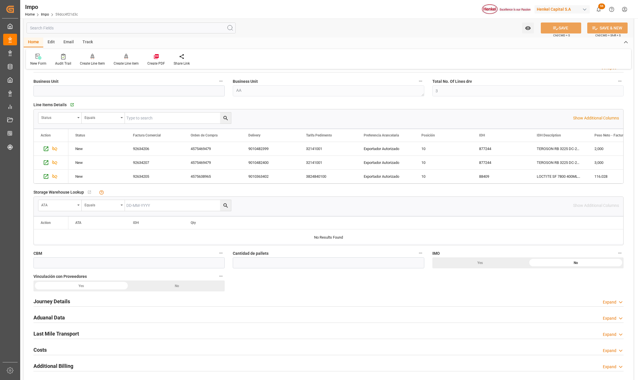
scroll to position [231, 0]
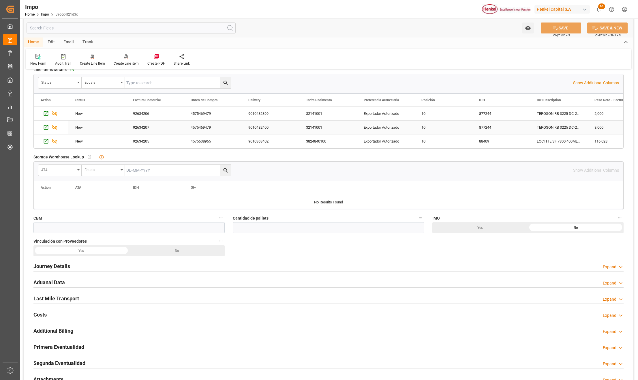
click at [384, 134] on div "Exportador Autorizado" at bounding box center [386, 127] width 58 height 14
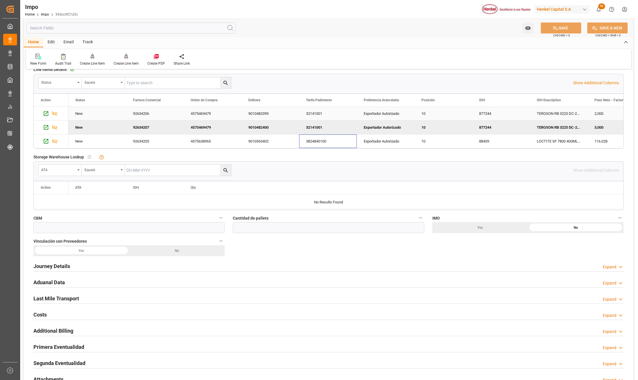
click at [327, 126] on div "32141001" at bounding box center [328, 127] width 58 height 14
click at [327, 127] on div "32141001" at bounding box center [328, 127] width 58 height 14
click at [329, 126] on div "32141001" at bounding box center [328, 127] width 58 height 14
